Goal: Task Accomplishment & Management: Use online tool/utility

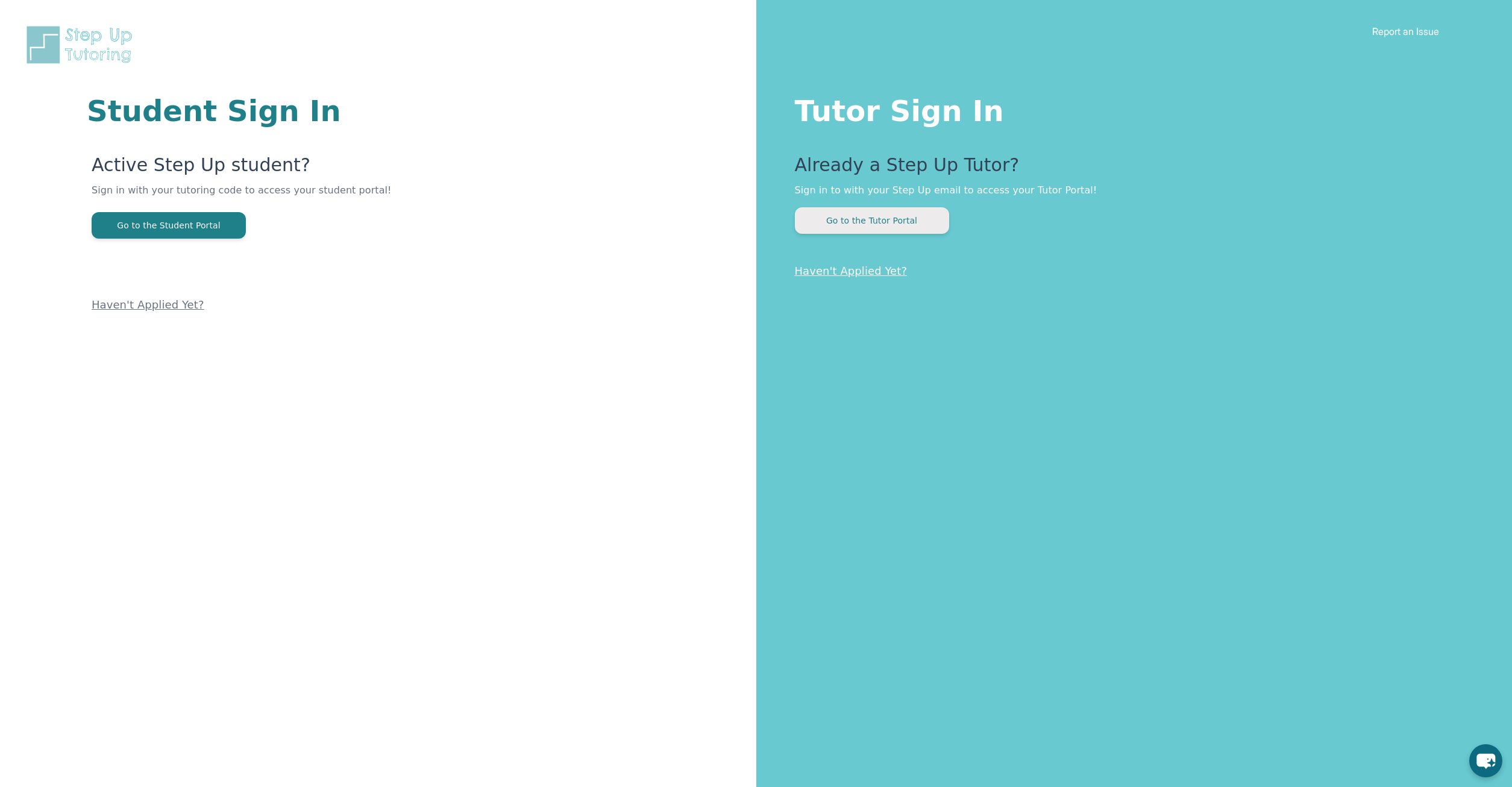
click at [885, 220] on button "Go to the Tutor Portal" at bounding box center [872, 220] width 154 height 26
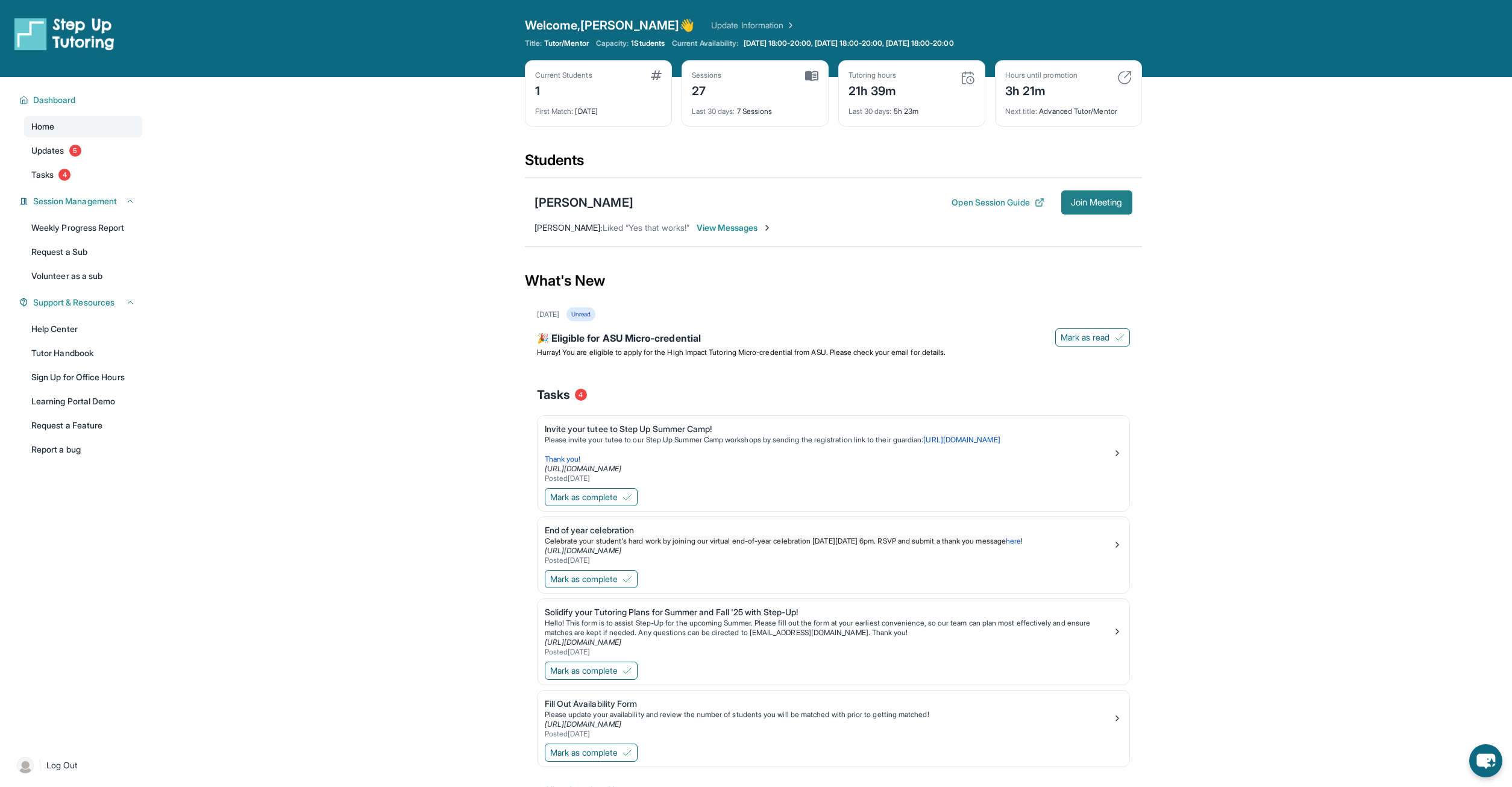
click at [1081, 205] on span "Join Meeting" at bounding box center [1096, 202] width 52 height 7
